Goal: Information Seeking & Learning: Find specific fact

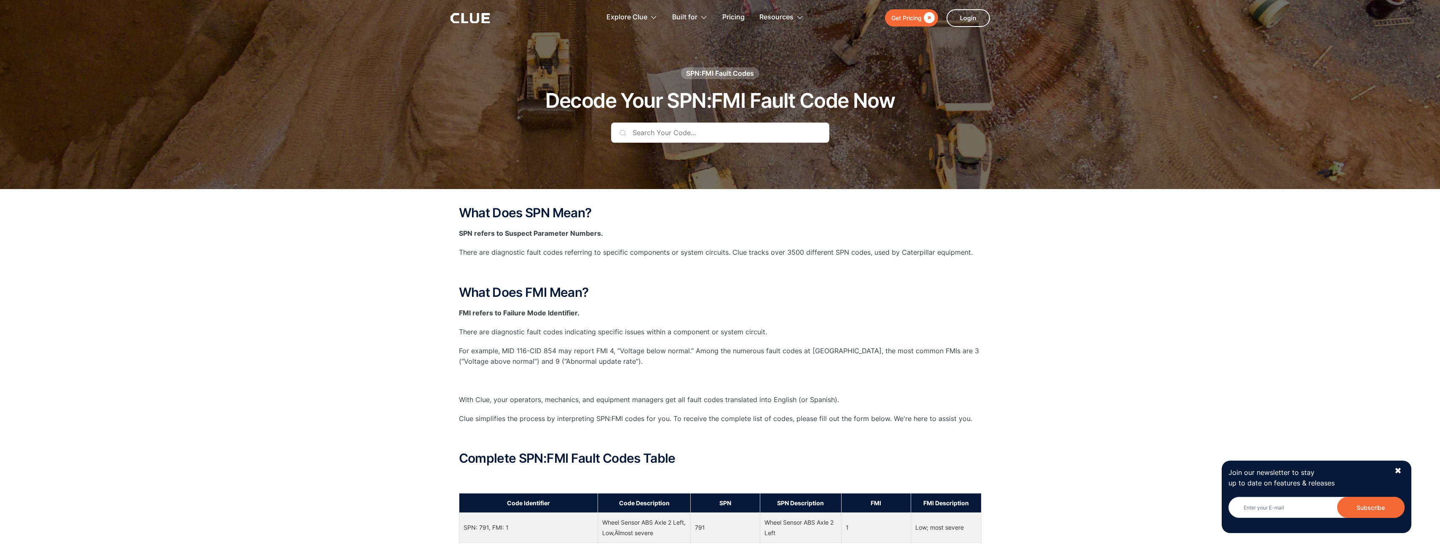
click at [690, 129] on input "text" at bounding box center [720, 133] width 218 height 20
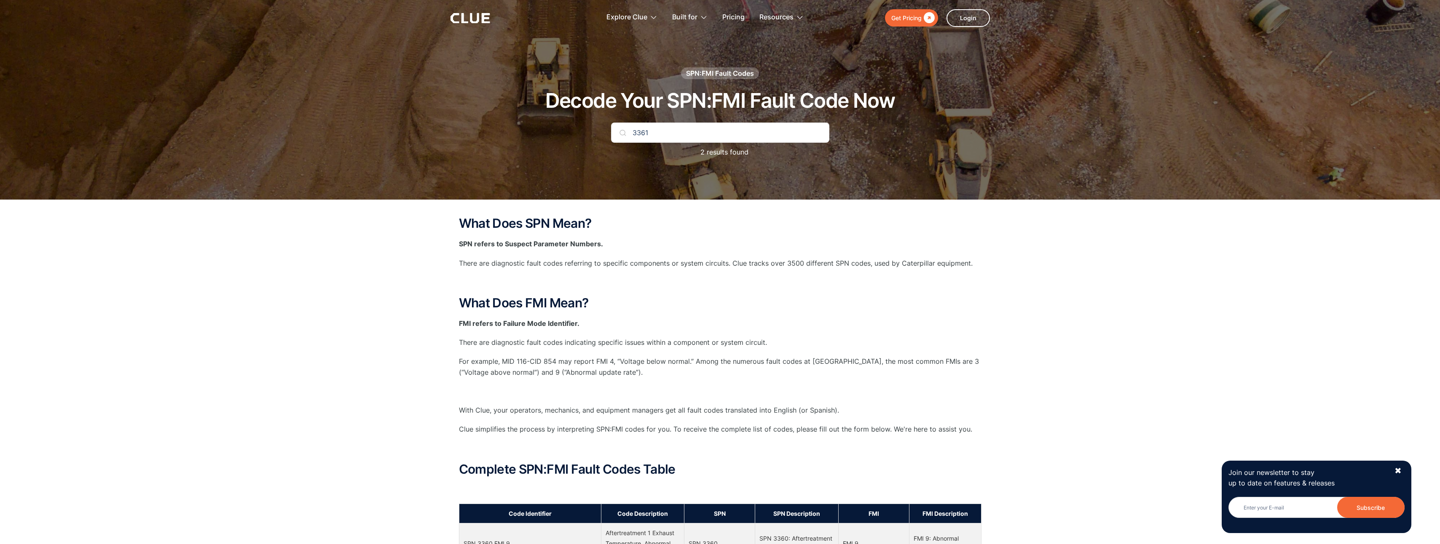
type input "3361"
click at [701, 126] on input "3361" at bounding box center [720, 133] width 218 height 20
click at [718, 252] on div "What Does SPN Mean? SPN refers to Suspect Parameter Numbers. There are diagnost…" at bounding box center [720, 360] width 522 height 287
click at [689, 128] on input "3361" at bounding box center [720, 133] width 218 height 20
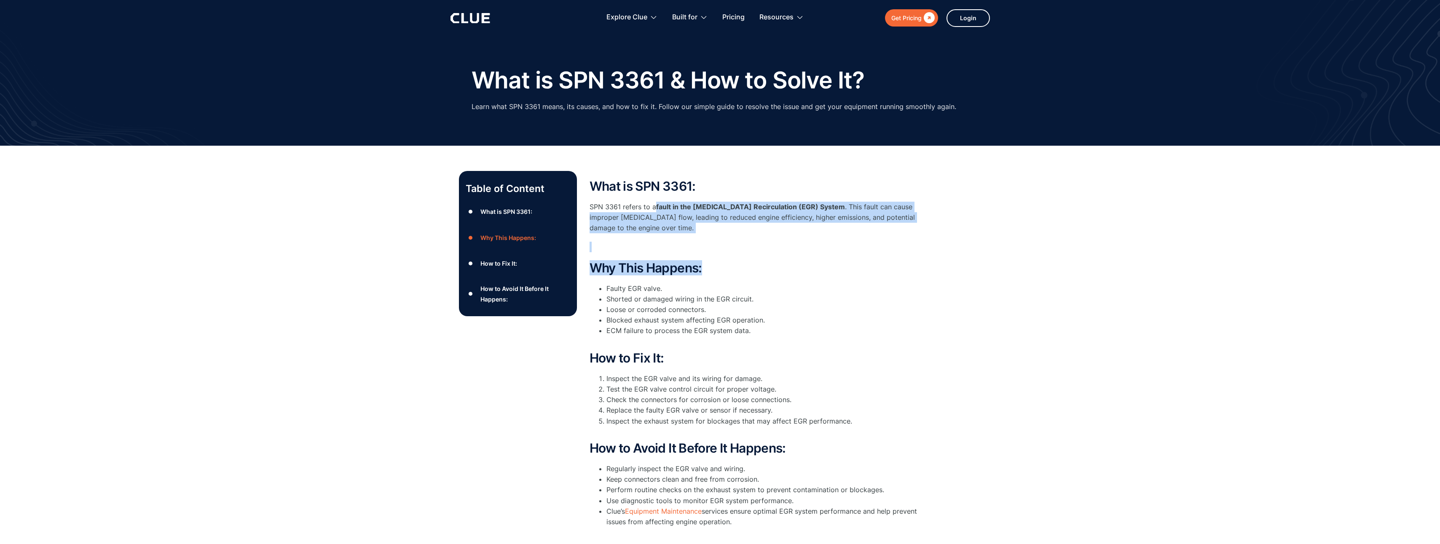
drag, startPoint x: 654, startPoint y: 206, endPoint x: 789, endPoint y: 269, distance: 149.3
click at [789, 269] on div "What is SPN 3361: SPN 3361 refers to a fault in the Exhaust Gas Recirculation (…" at bounding box center [757, 355] width 337 height 352
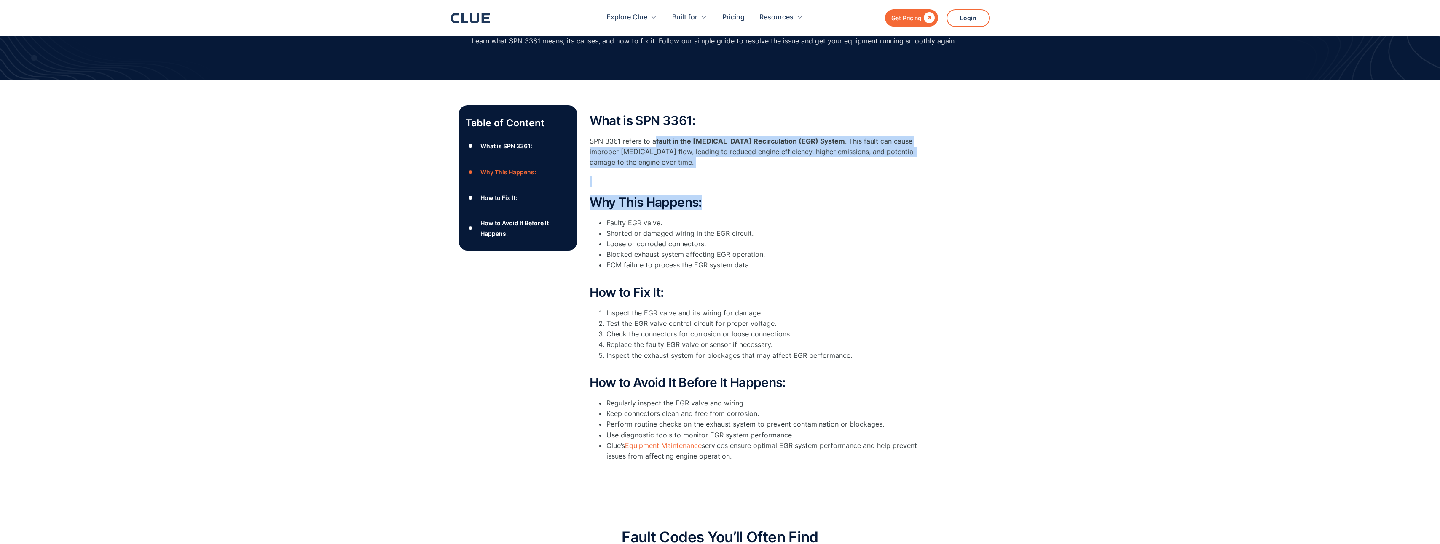
scroll to position [126, 0]
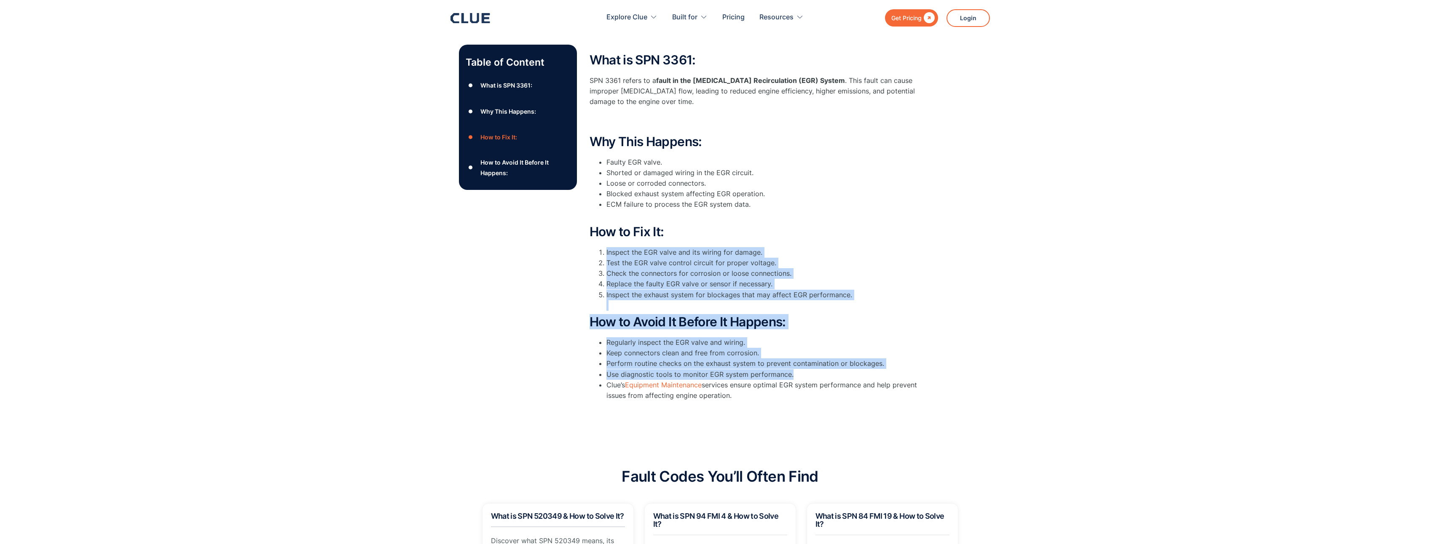
drag, startPoint x: 606, startPoint y: 253, endPoint x: 861, endPoint y: 373, distance: 281.8
click at [861, 373] on div "What is SPN 3361: SPN 3361 refers to a fault in the Exhaust Gas Recirculation (…" at bounding box center [757, 229] width 337 height 352
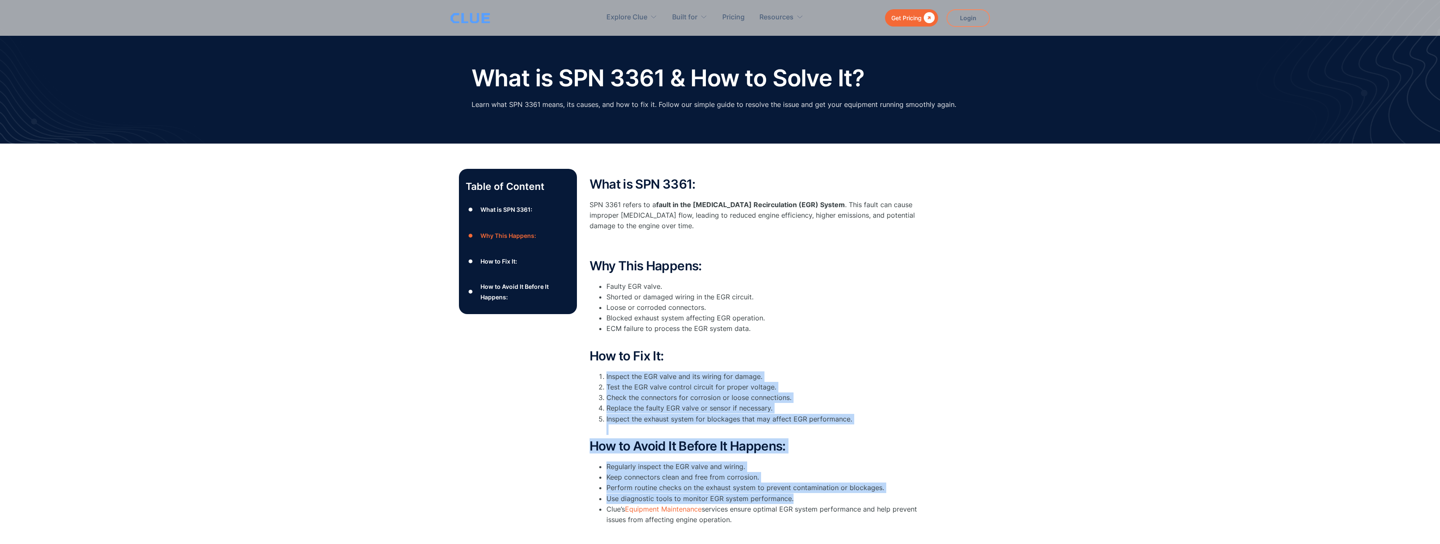
scroll to position [0, 0]
